Goal: Answer question/provide support

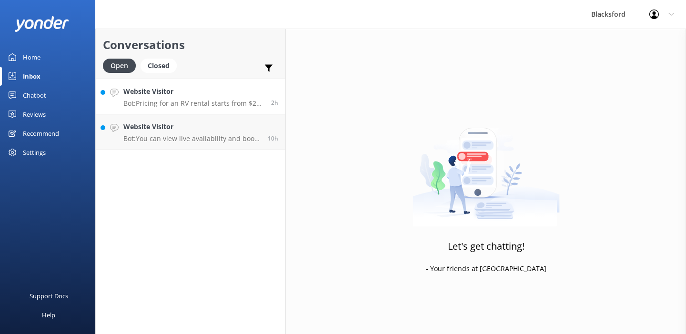
click at [181, 107] on p "Bot: Pricing for an RV rental starts from $275 per day. For a 9-day rental, you…" at bounding box center [193, 103] width 140 height 9
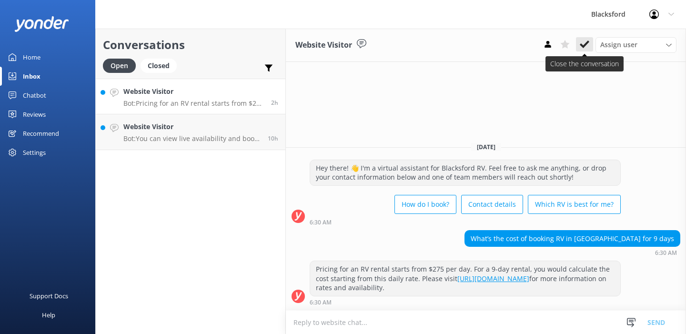
click at [584, 46] on use at bounding box center [584, 44] width 10 height 8
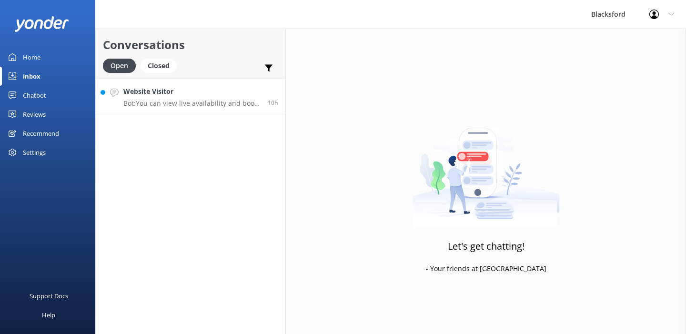
click at [217, 103] on p "Bot: You can view live availability and book your RV online by visiting [URL][D…" at bounding box center [191, 103] width 137 height 9
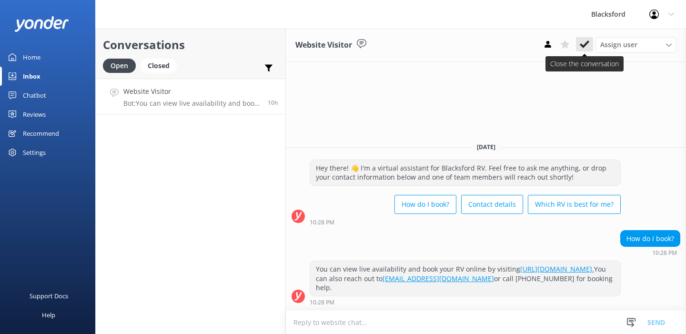
click at [583, 46] on use at bounding box center [584, 44] width 10 height 8
